Goal: Information Seeking & Learning: Learn about a topic

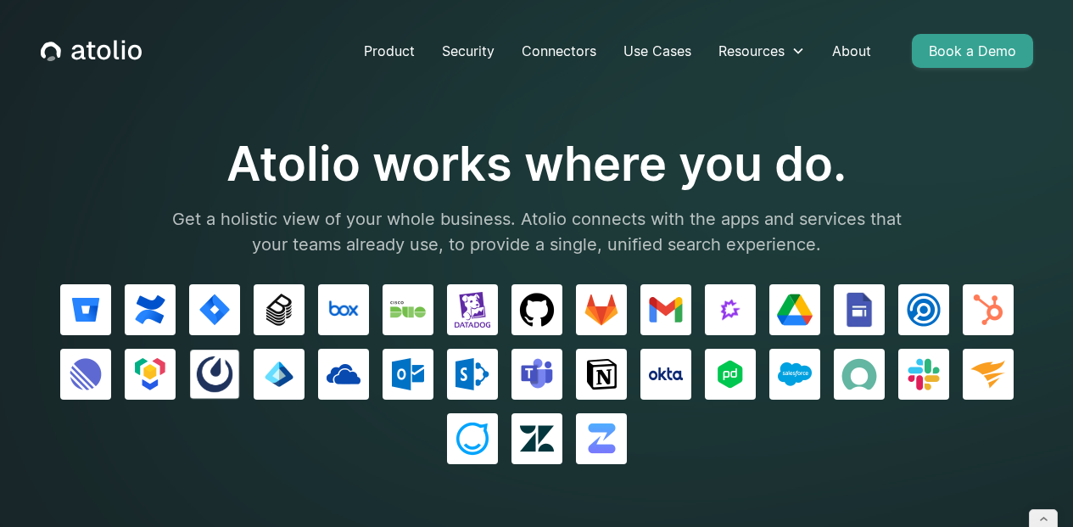
click at [231, 371] on img at bounding box center [214, 374] width 36 height 36
click at [758, 423] on div at bounding box center [537, 374] width 993 height 180
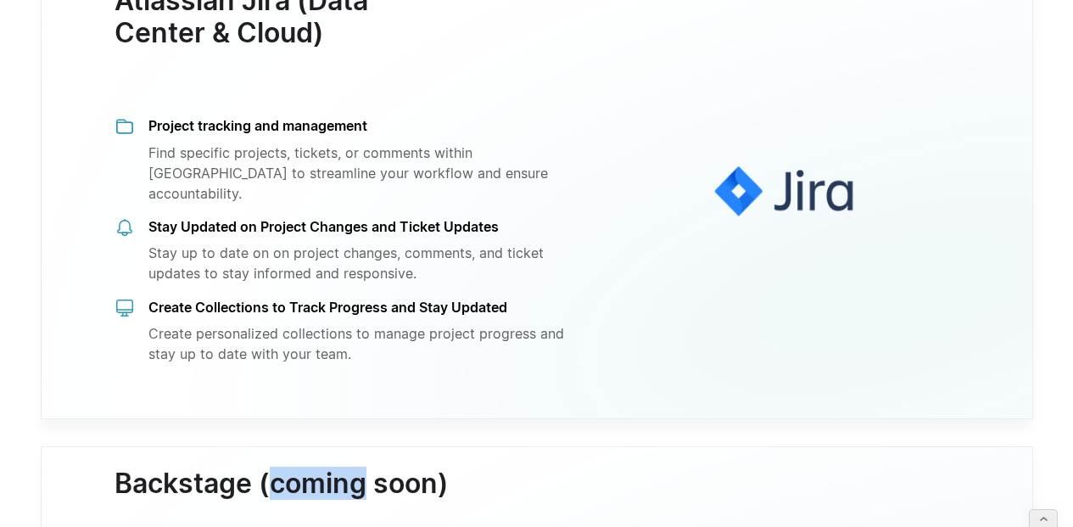
scroll to position [1671, 0]
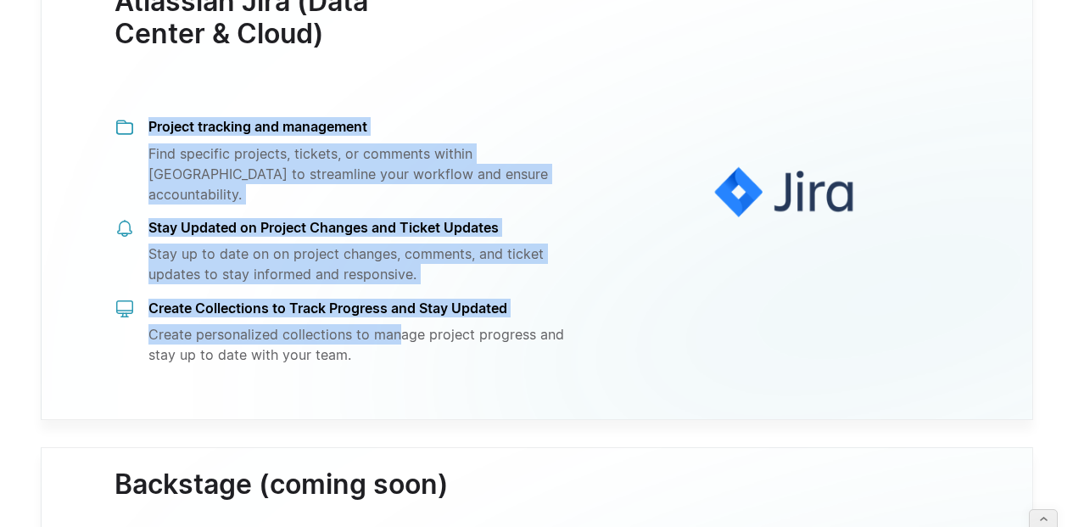
drag, startPoint x: 400, startPoint y: 324, endPoint x: 122, endPoint y: 149, distance: 327.9
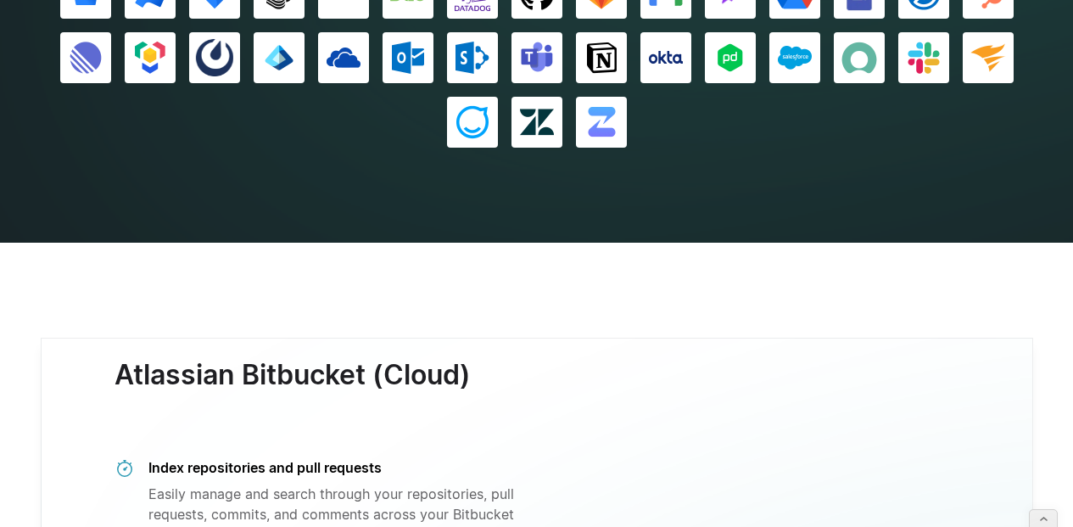
scroll to position [0, 0]
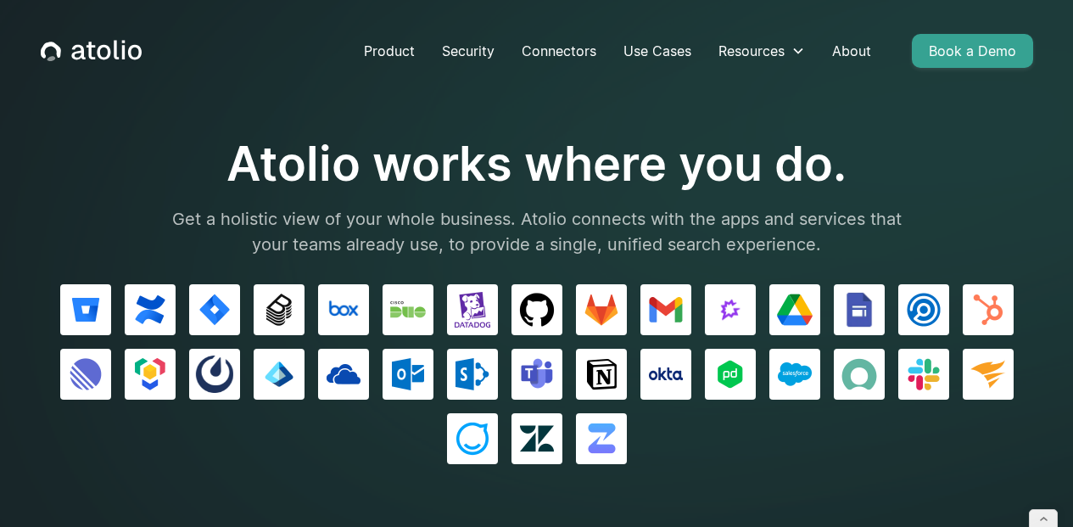
click at [641, 240] on p "Get a holistic view of your whole business. Atolio connects with the apps and s…" at bounding box center [537, 231] width 764 height 51
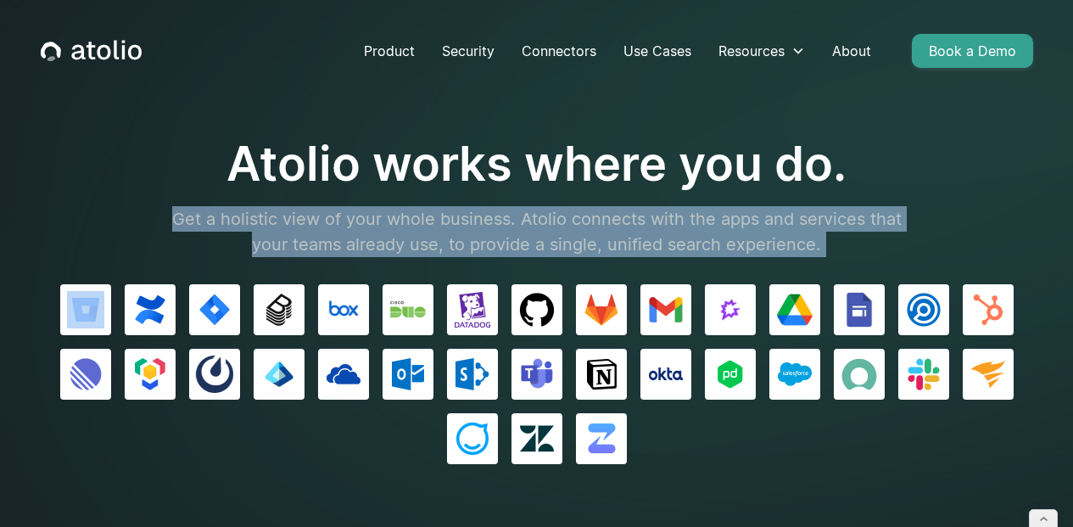
click at [641, 240] on p "Get a holistic view of your whole business. Atolio connects with the apps and s…" at bounding box center [537, 231] width 764 height 51
click at [396, 210] on p "Get a holistic view of your whole business. Atolio connects with the apps and s…" at bounding box center [537, 231] width 764 height 51
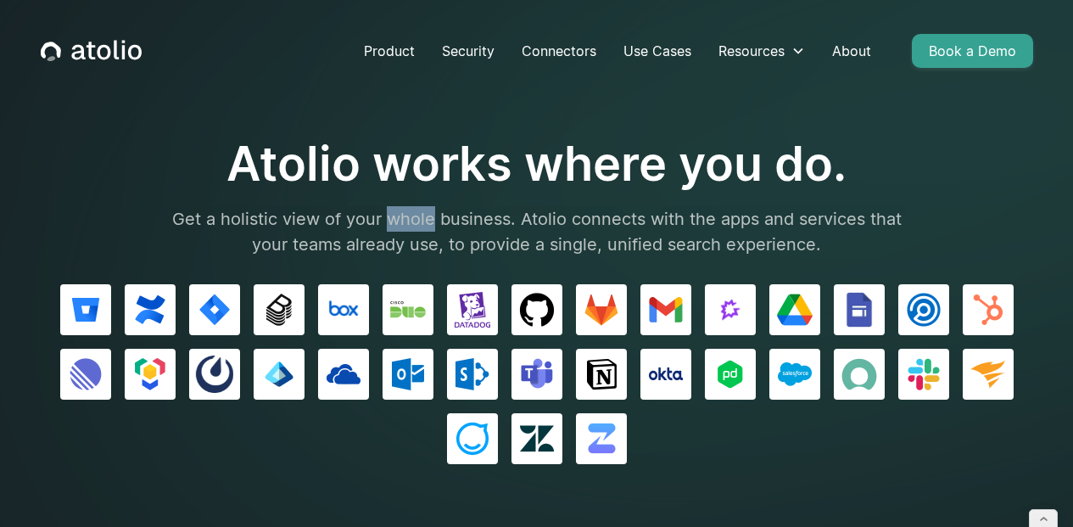
click at [396, 210] on p "Get a holistic view of your whole business. Atolio connects with the apps and s…" at bounding box center [537, 231] width 764 height 51
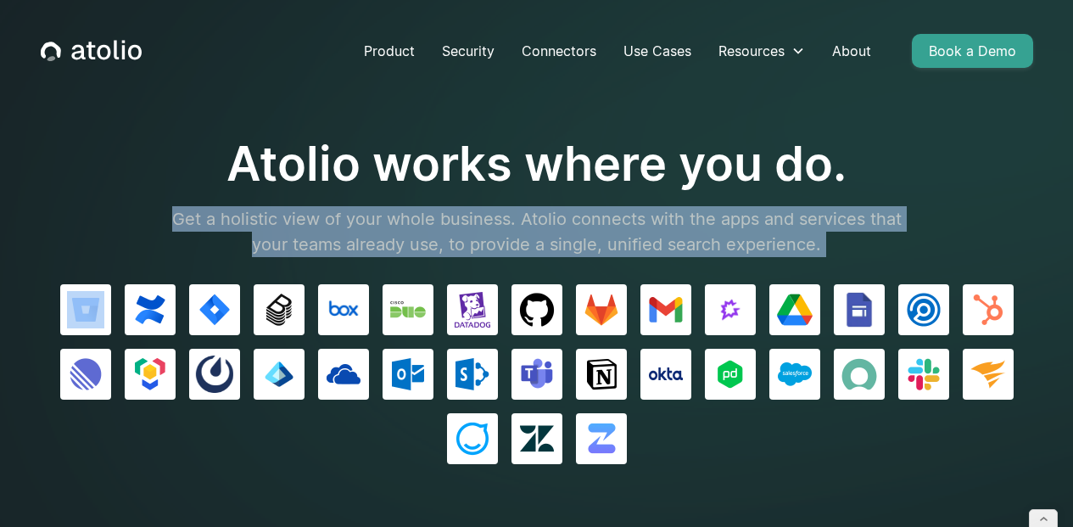
click at [396, 210] on p "Get a holistic view of your whole business. Atolio connects with the apps and s…" at bounding box center [537, 231] width 764 height 51
click at [523, 245] on p "Get a holistic view of your whole business. Atolio connects with the apps and s…" at bounding box center [537, 231] width 764 height 51
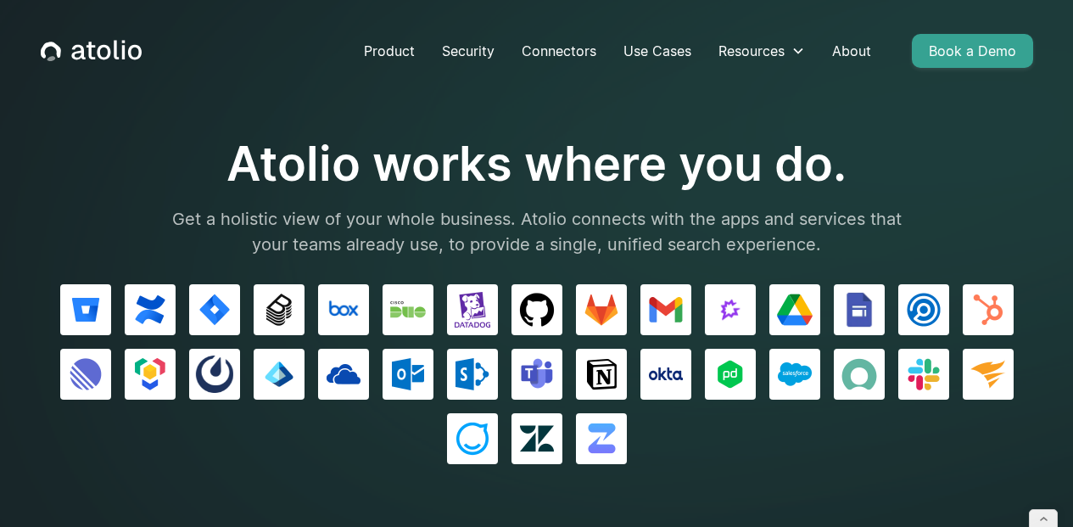
click at [714, 443] on div at bounding box center [537, 374] width 993 height 180
click at [879, 228] on p "Get a holistic view of your whole business. Atolio connects with the apps and s…" at bounding box center [537, 231] width 764 height 51
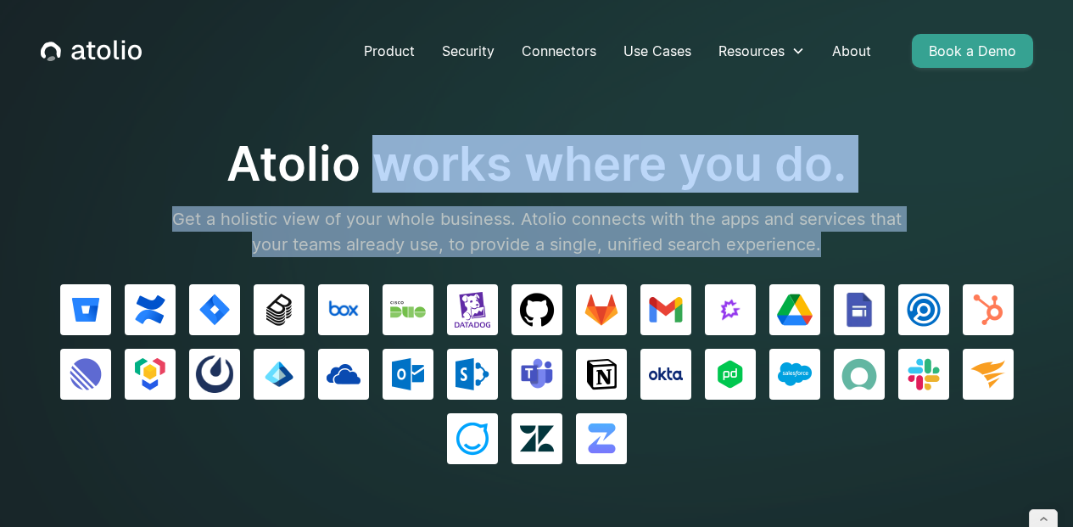
drag, startPoint x: 869, startPoint y: 247, endPoint x: 369, endPoint y: 146, distance: 509.8
click at [375, 146] on div "Atolio works where you do. Get a holistic view of your whole business. Atolio c…" at bounding box center [537, 196] width 764 height 121
click at [369, 146] on h1 "Atolio works where you do." at bounding box center [537, 164] width 764 height 57
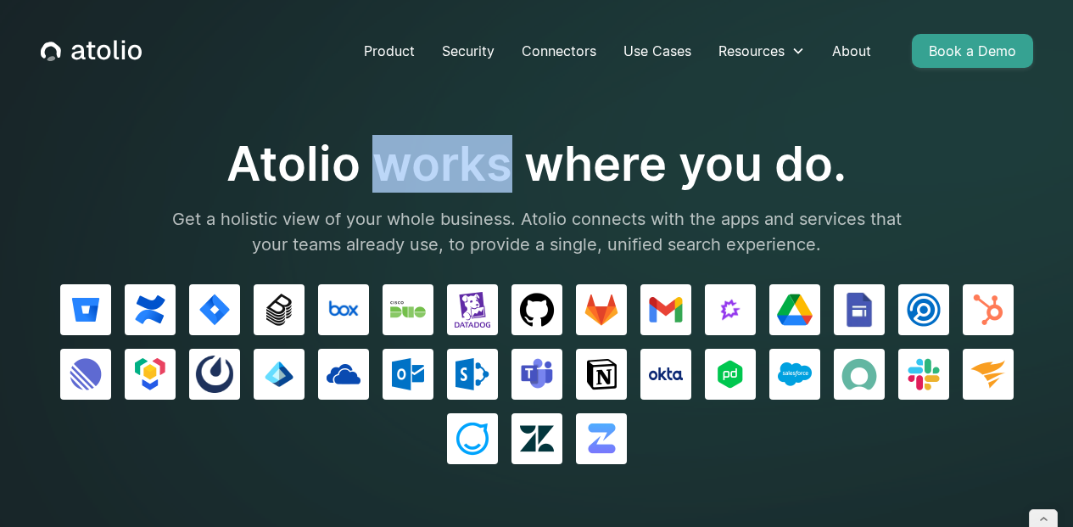
click at [369, 146] on h1 "Atolio works where you do." at bounding box center [537, 164] width 764 height 57
click at [395, 177] on h1 "Atolio works where you do." at bounding box center [537, 164] width 764 height 57
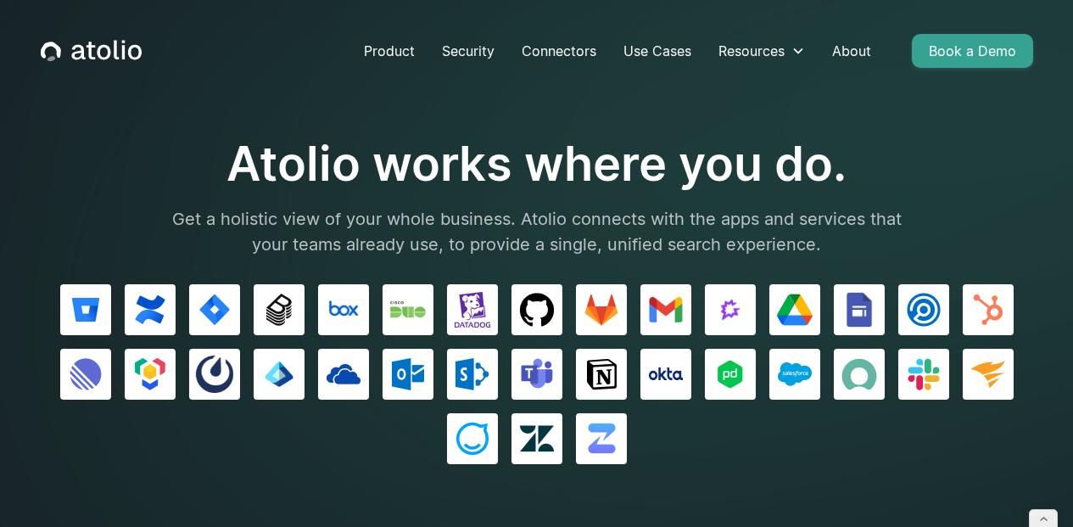
click at [563, 177] on h1 "Atolio works where you do." at bounding box center [537, 164] width 764 height 57
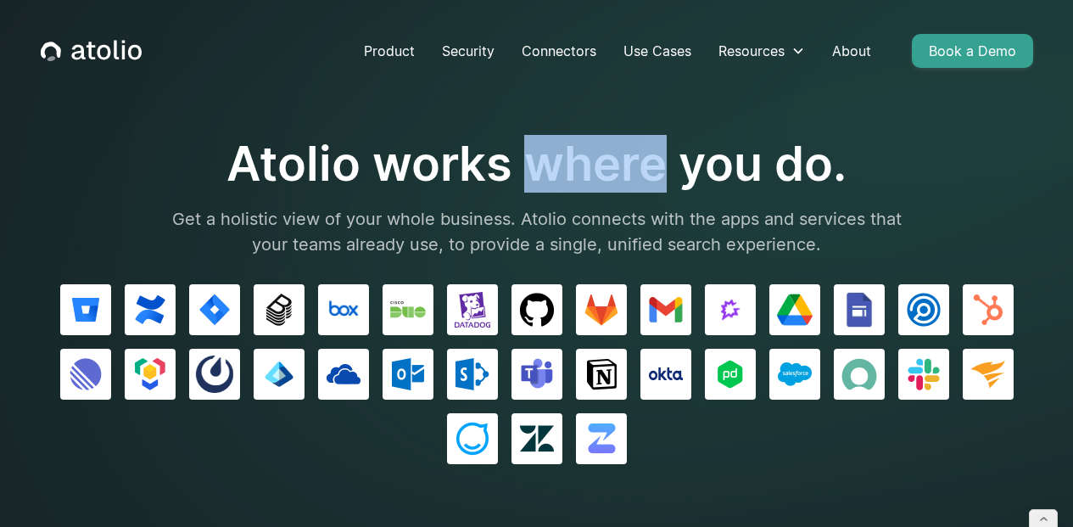
click at [563, 177] on h1 "Atolio works where you do." at bounding box center [537, 164] width 764 height 57
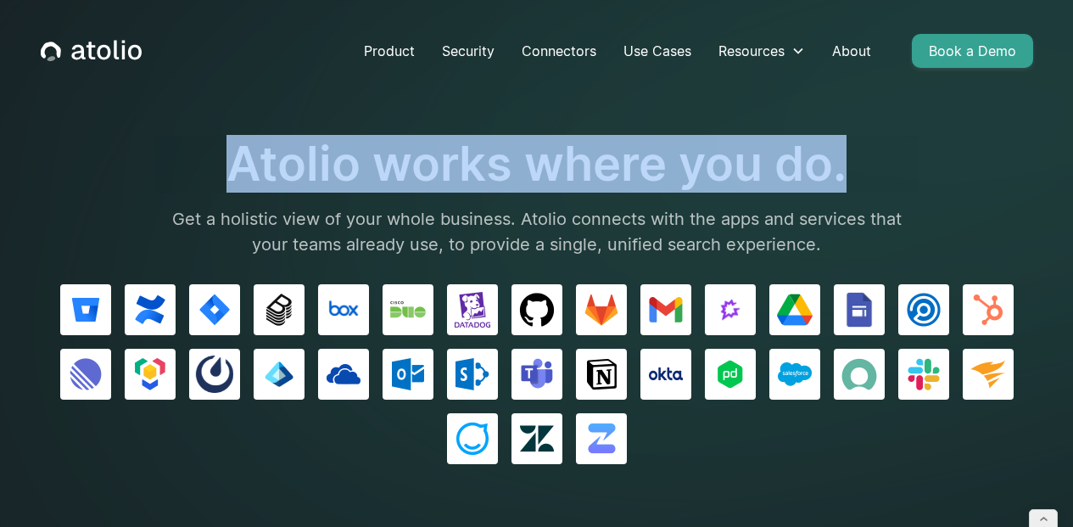
click at [563, 177] on h1 "Atolio works where you do." at bounding box center [537, 164] width 764 height 57
click at [490, 171] on h1 "Atolio works where you do." at bounding box center [537, 164] width 764 height 57
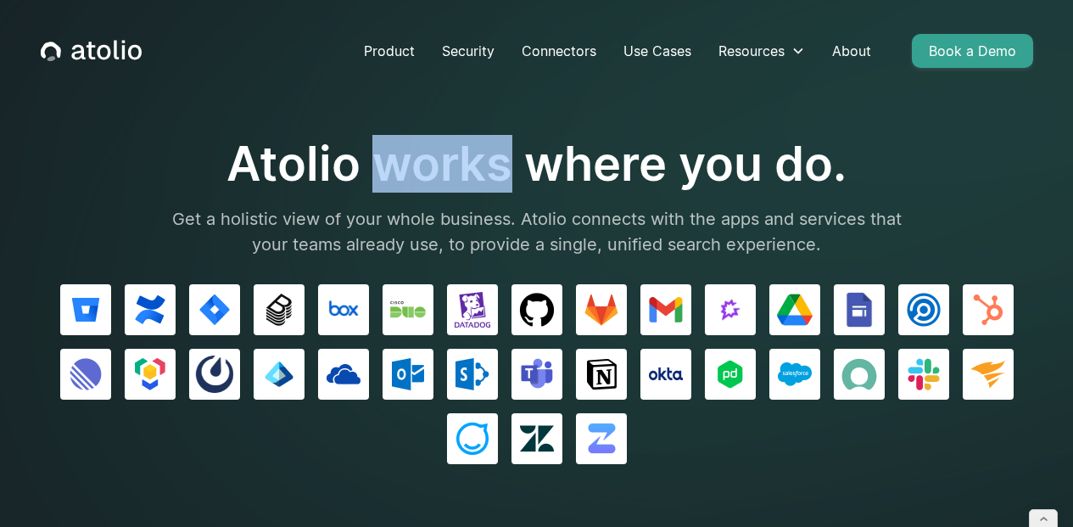
click at [490, 171] on h1 "Atolio works where you do." at bounding box center [537, 164] width 764 height 57
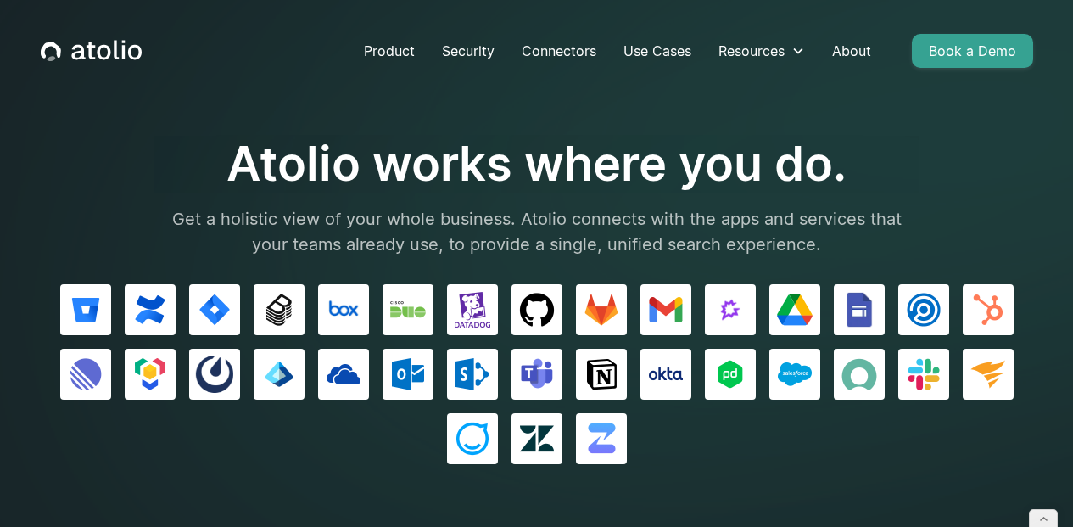
click at [612, 170] on h1 "Atolio works where you do." at bounding box center [537, 164] width 764 height 57
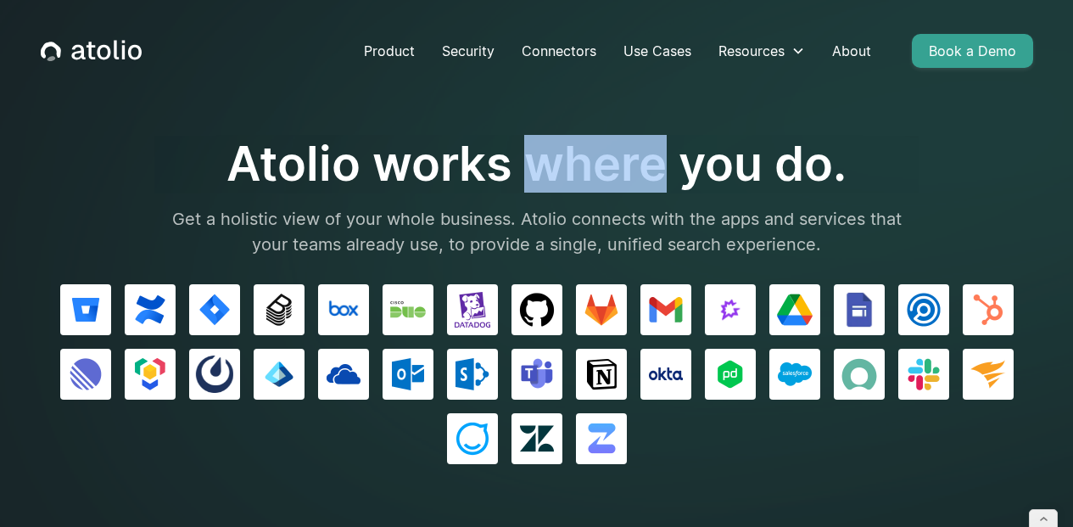
click at [612, 170] on h1 "Atolio works where you do." at bounding box center [537, 164] width 764 height 57
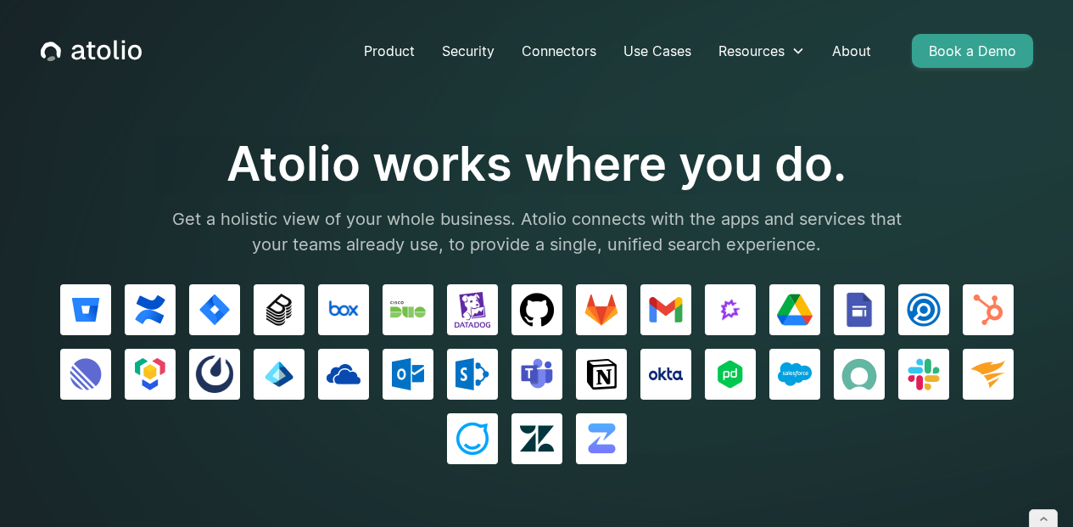
click at [764, 160] on h1 "Atolio works where you do." at bounding box center [537, 164] width 764 height 57
click at [842, 149] on h1 "Atolio works where you do." at bounding box center [537, 164] width 764 height 57
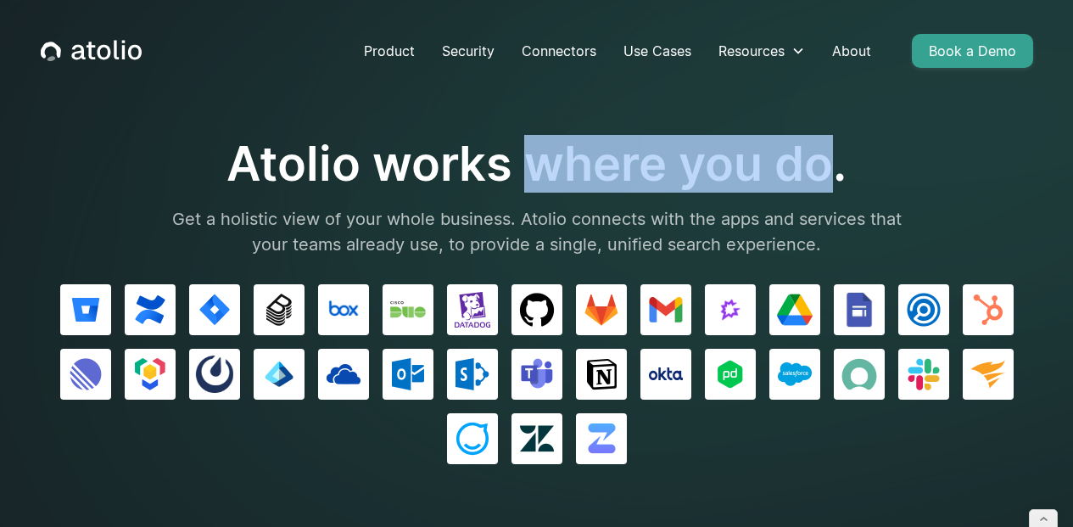
drag, startPoint x: 830, startPoint y: 162, endPoint x: 540, endPoint y: 160, distance: 290.2
click at [540, 160] on h1 "Atolio works where you do." at bounding box center [537, 164] width 764 height 57
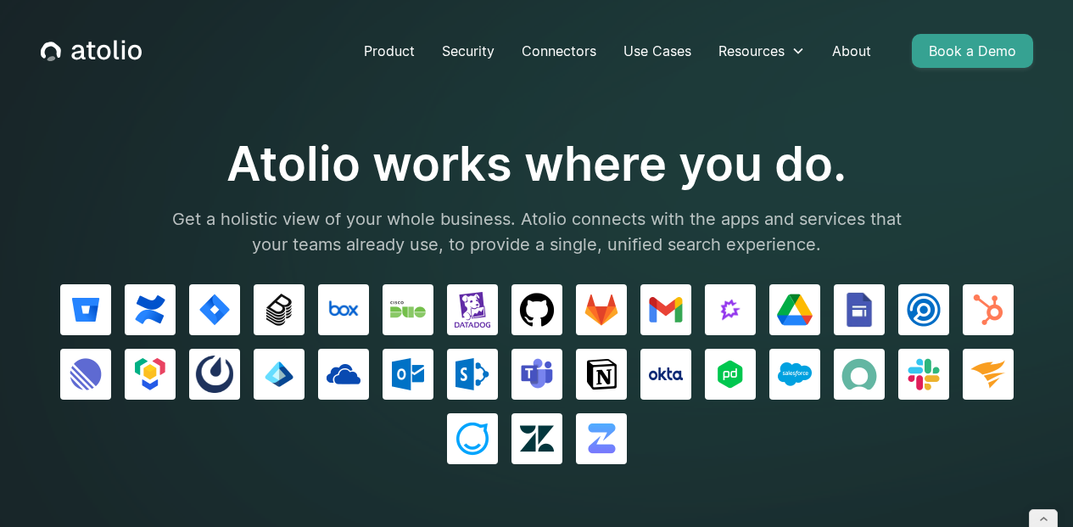
click at [512, 164] on h1 "Atolio works where you do." at bounding box center [537, 164] width 764 height 57
click at [486, 171] on h1 "Atolio works where you do." at bounding box center [537, 164] width 764 height 57
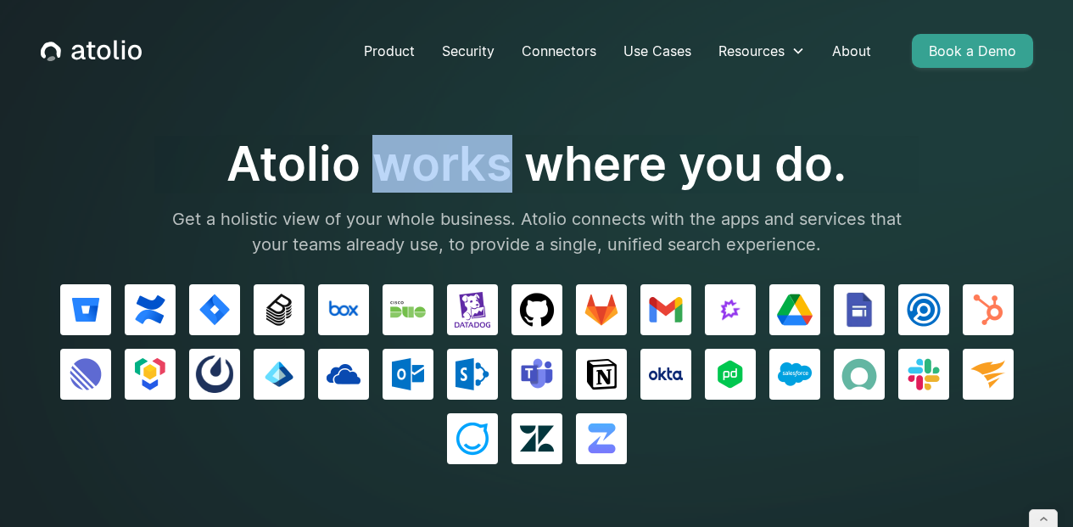
click at [486, 171] on h1 "Atolio works where you do." at bounding box center [537, 164] width 764 height 57
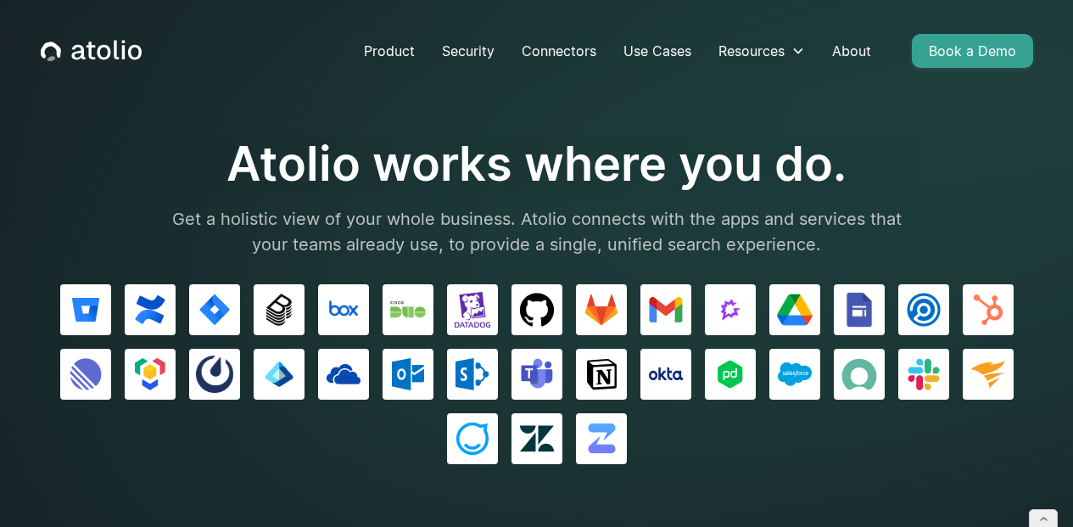
click at [288, 171] on h1 "Atolio works where you do." at bounding box center [537, 164] width 764 height 57
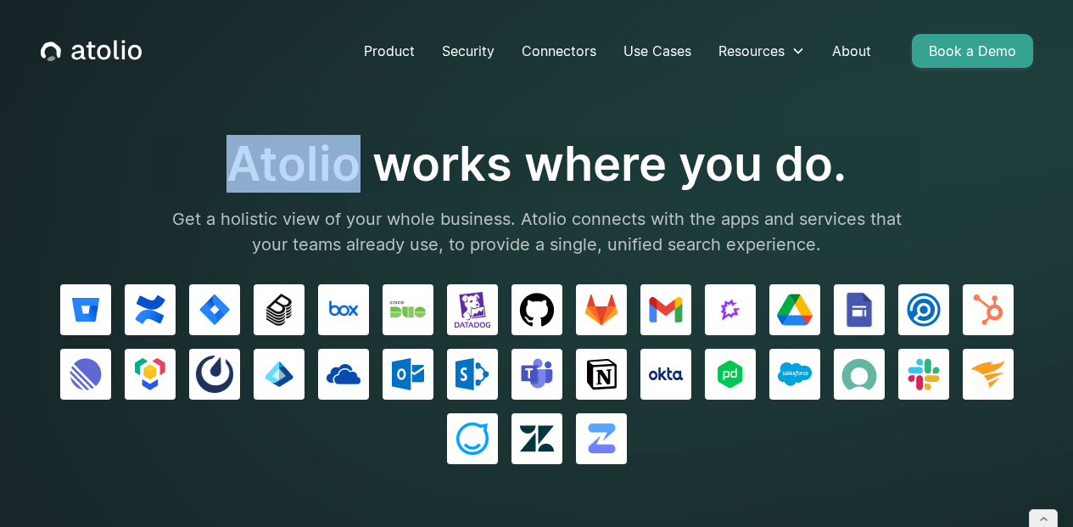
click at [288, 171] on h1 "Atolio works where you do." at bounding box center [537, 164] width 764 height 57
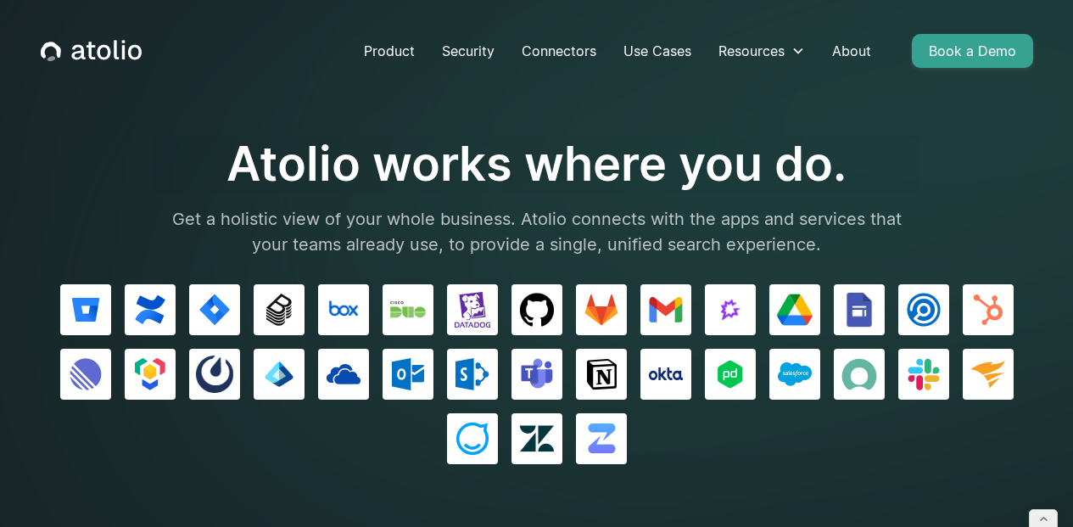
click at [466, 164] on h1 "Atolio works where you do." at bounding box center [537, 164] width 764 height 57
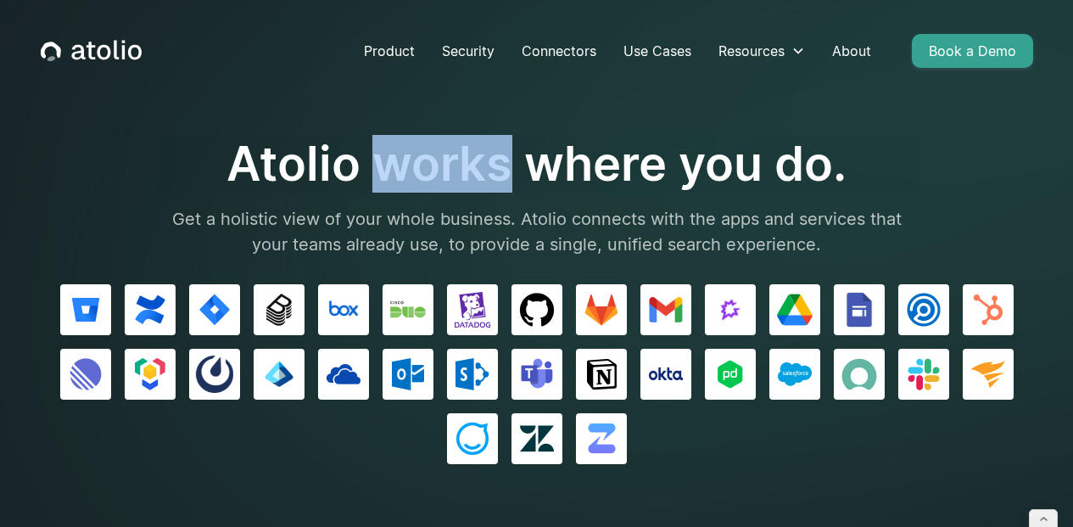
click at [466, 164] on h1 "Atolio works where you do." at bounding box center [537, 164] width 764 height 57
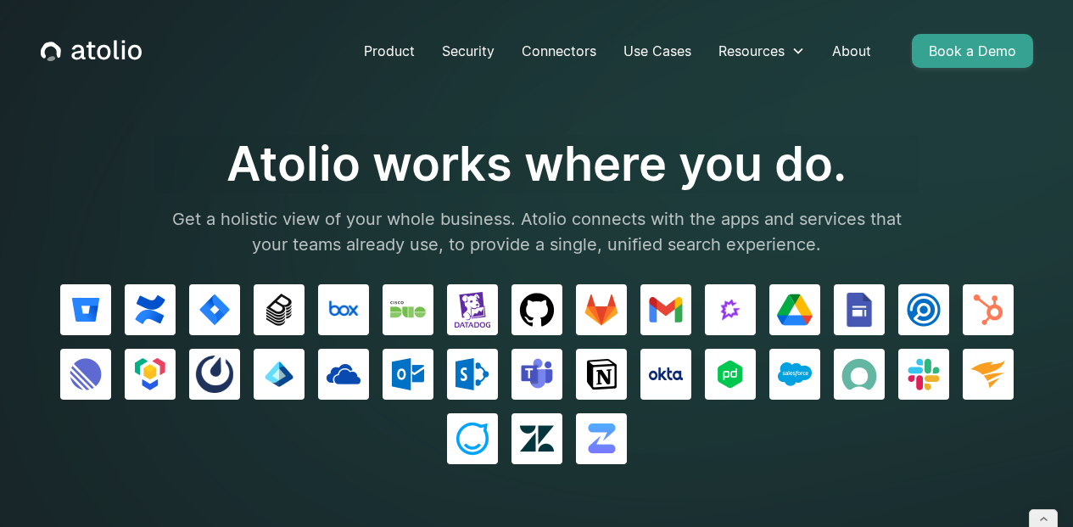
click at [574, 155] on h1 "Atolio works where you do." at bounding box center [537, 164] width 764 height 57
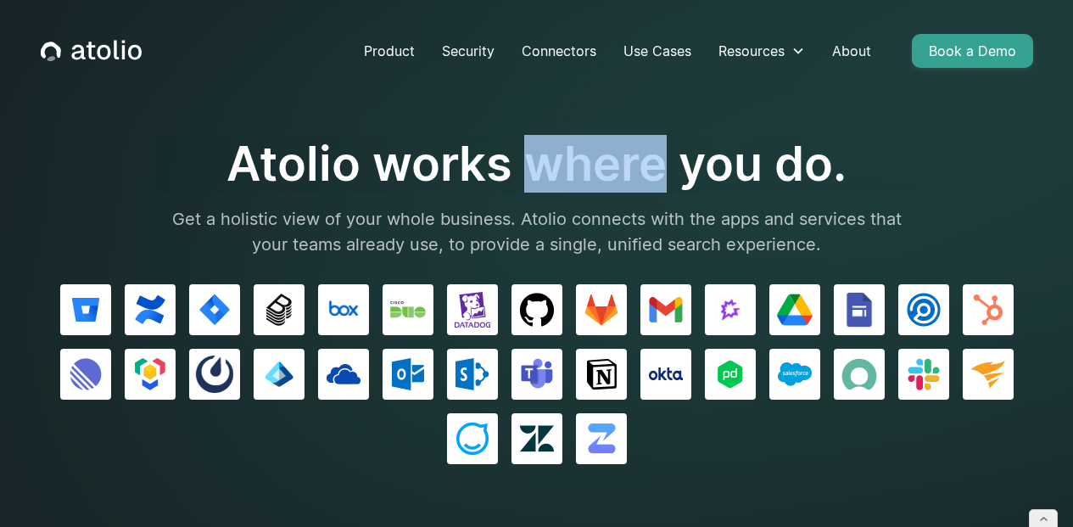
click at [574, 155] on h1 "Atolio works where you do." at bounding box center [537, 164] width 764 height 57
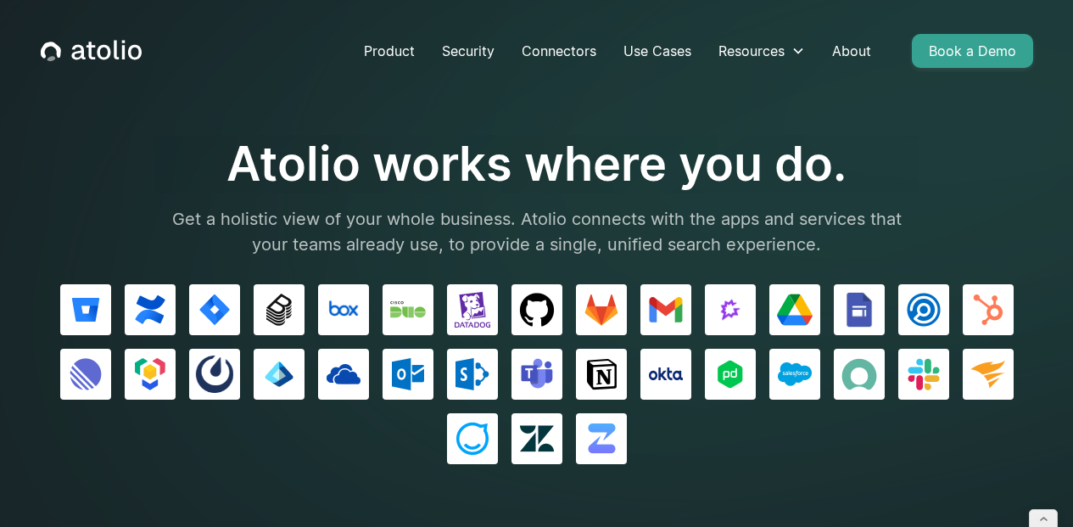
click at [444, 171] on h1 "Atolio works where you do." at bounding box center [537, 164] width 764 height 57
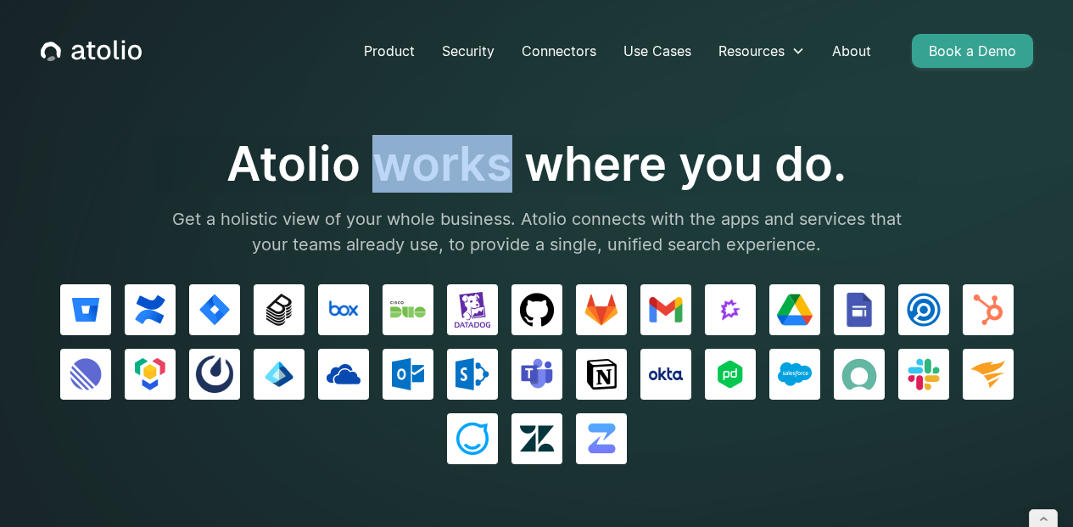
click at [444, 171] on h1 "Atolio works where you do." at bounding box center [537, 164] width 764 height 57
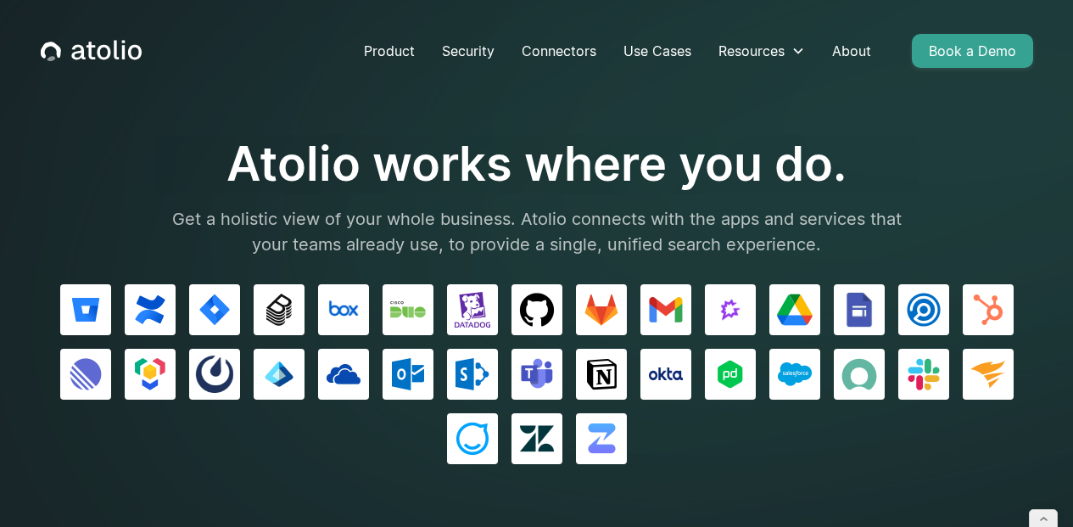
click at [299, 150] on h1 "Atolio works where you do." at bounding box center [537, 164] width 764 height 57
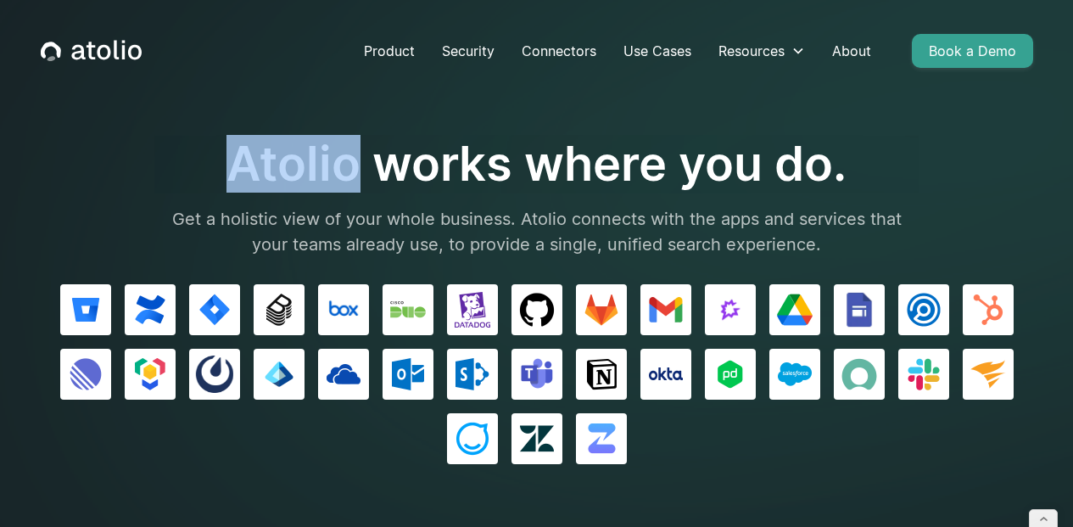
click at [299, 150] on h1 "Atolio works where you do." at bounding box center [537, 164] width 764 height 57
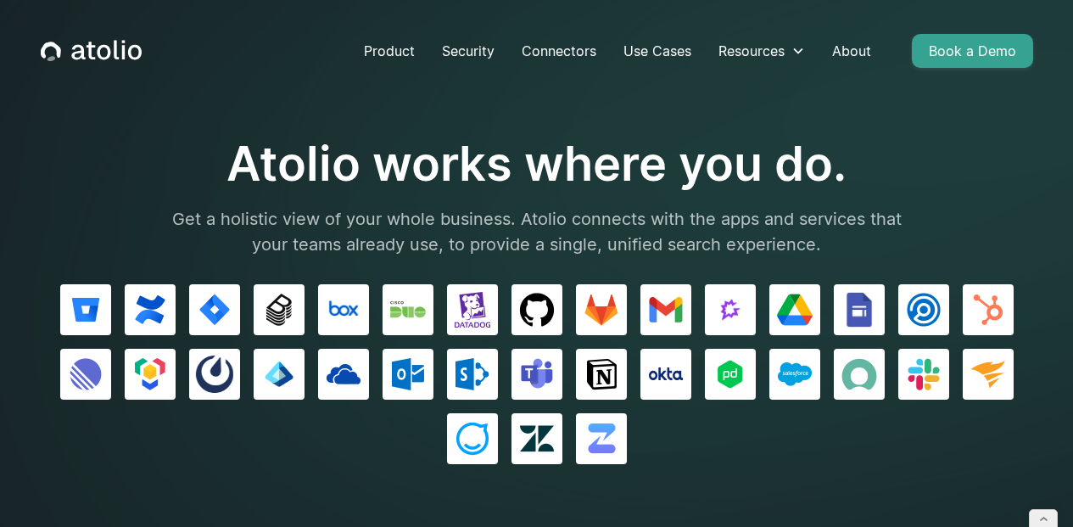
click at [738, 187] on h1 "Atolio works where you do." at bounding box center [537, 164] width 764 height 57
click at [854, 49] on link "About" at bounding box center [852, 51] width 66 height 34
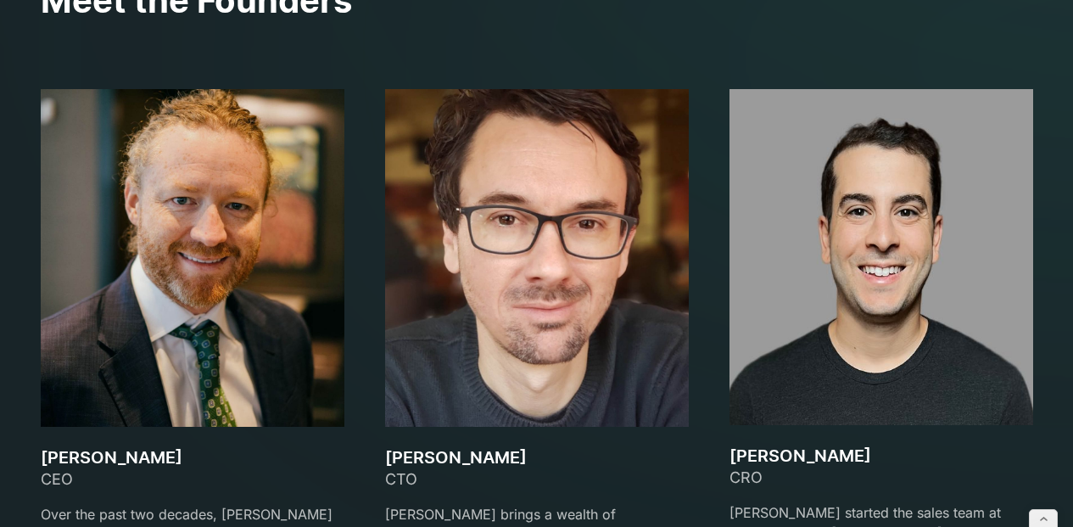
scroll to position [2434, 0]
